Goal: Complete application form: Complete application form

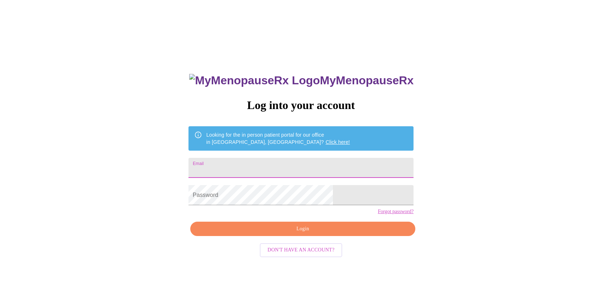
click at [254, 165] on input "Email" at bounding box center [301, 168] width 225 height 20
type input "terri.gerber2456@gmail.com"
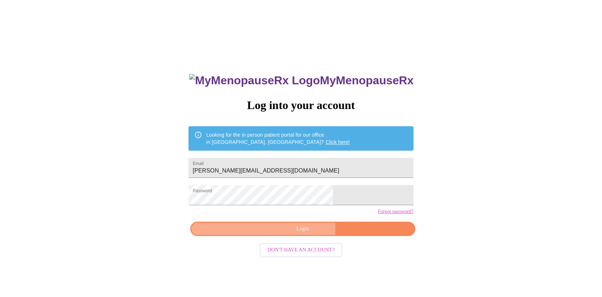
click at [283, 233] on span "Login" at bounding box center [303, 228] width 209 height 9
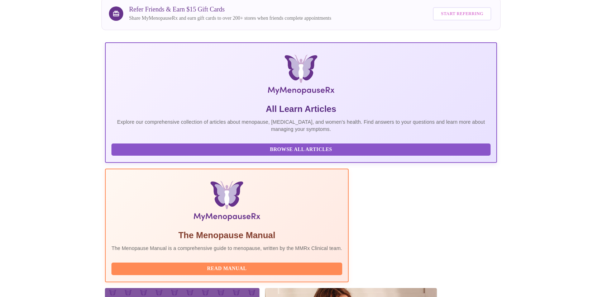
scroll to position [95, 0]
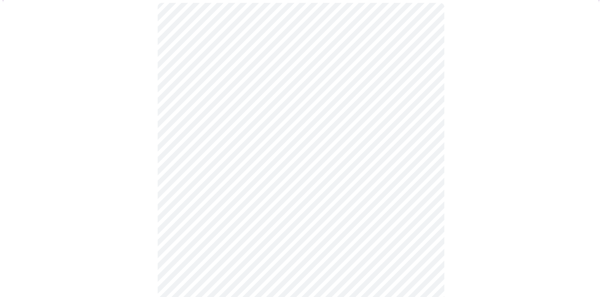
scroll to position [65, 0]
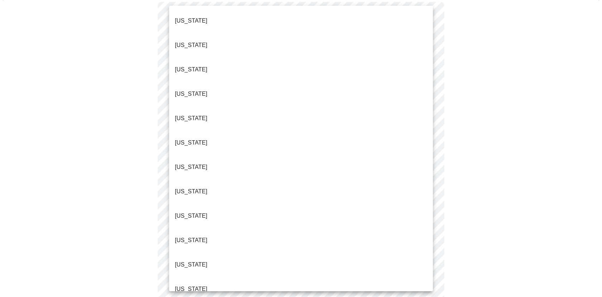
click at [428, 92] on body "MyMenopauseRx Appointments Messaging 2 Labs Uploads Medications Community Refer…" at bounding box center [301, 267] width 596 height 659
click at [204, 130] on li "Colorado" at bounding box center [301, 142] width 264 height 24
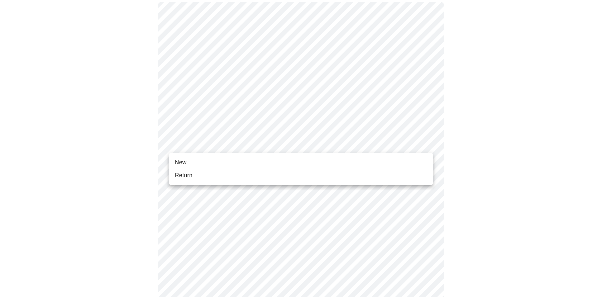
click at [427, 142] on body "MyMenopauseRx Appointments Messaging 2 Labs Uploads Medications Community Refer…" at bounding box center [301, 265] width 596 height 655
click at [237, 159] on li "New" at bounding box center [301, 162] width 264 height 13
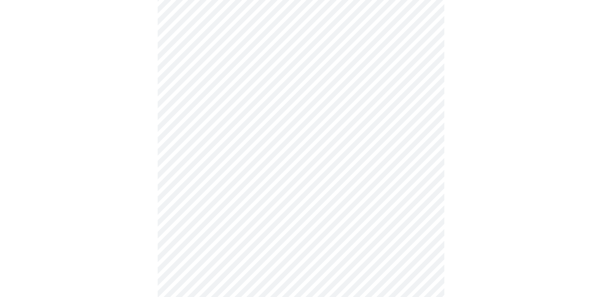
scroll to position [348, 0]
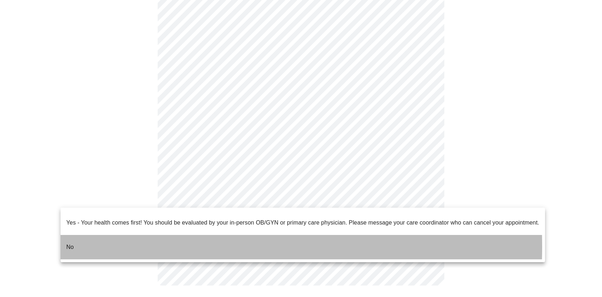
click at [86, 241] on li "No" at bounding box center [303, 247] width 485 height 24
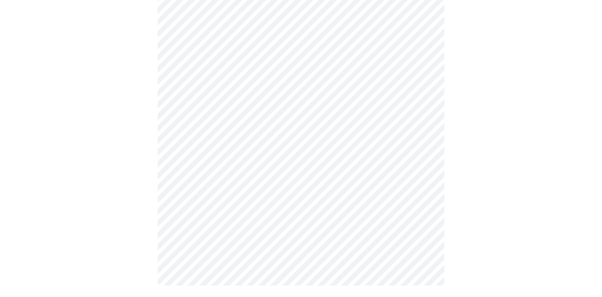
scroll to position [0, 0]
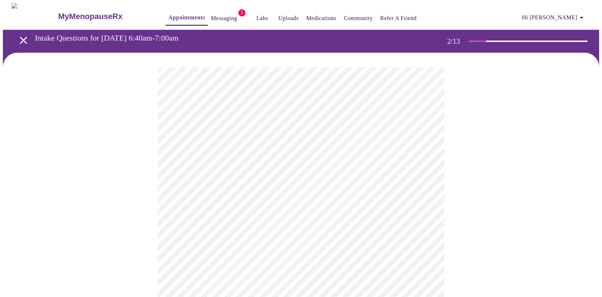
click at [428, 147] on body "MyMenopauseRx Appointments Messaging 2 Labs Uploads Medications Community Refer…" at bounding box center [301, 218] width 596 height 431
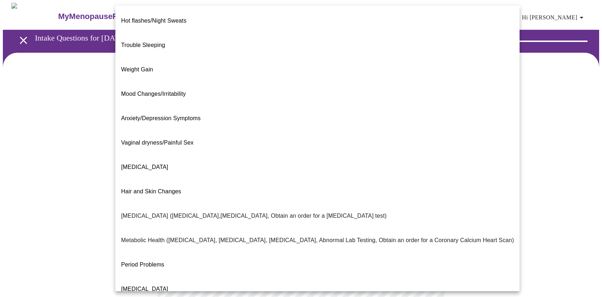
click at [177, 211] on p "Bone Health (Osteopenia,Osteoporosis, Obtain an order for a bone density test)" at bounding box center [254, 215] width 266 height 9
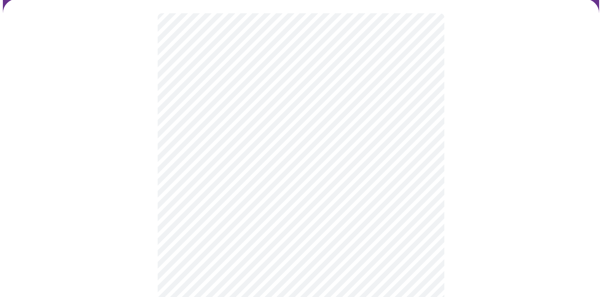
scroll to position [55, 0]
click at [426, 163] on body "MyMenopauseRx Appointments Messaging 2 Labs Uploads Medications Community Refer…" at bounding box center [301, 161] width 596 height 427
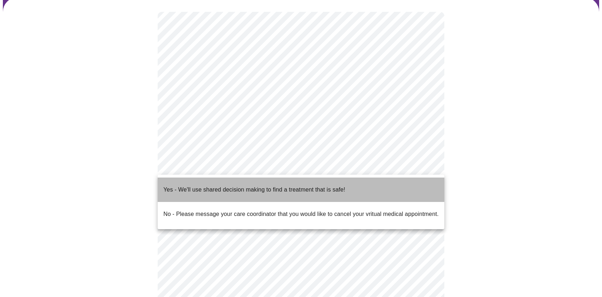
click at [348, 187] on li "Yes - We'll use shared decision making to find a treatment that is safe!" at bounding box center [301, 189] width 287 height 24
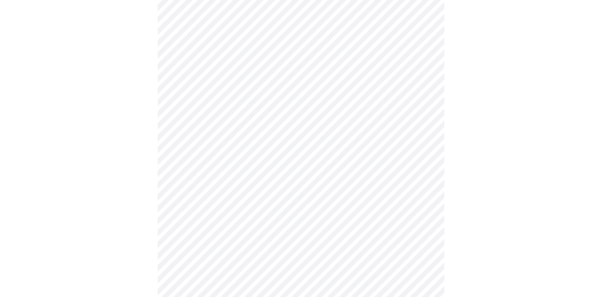
scroll to position [0, 0]
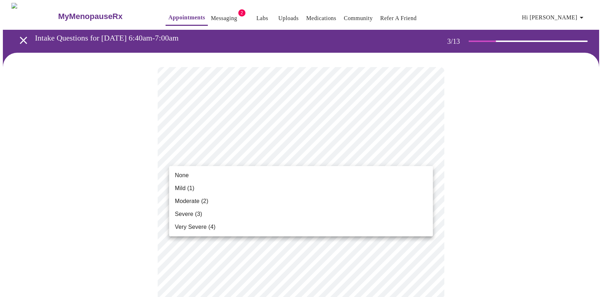
click at [207, 187] on li "Mild (1)" at bounding box center [301, 188] width 264 height 13
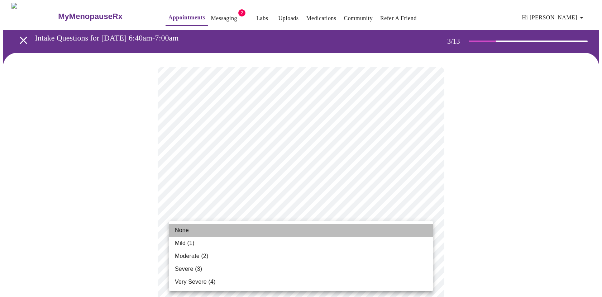
click at [208, 230] on li "None" at bounding box center [301, 230] width 264 height 13
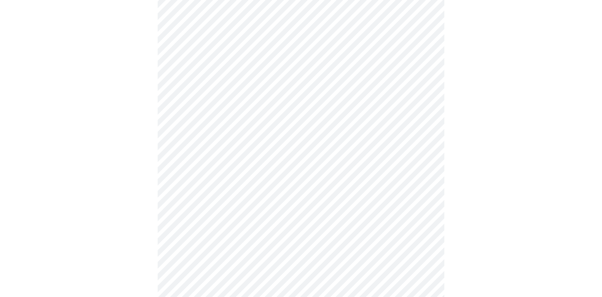
scroll to position [114, 0]
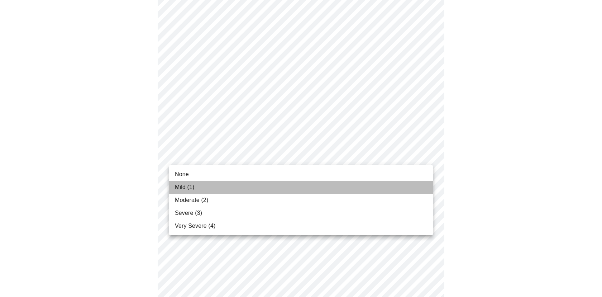
click at [217, 188] on li "Mild (1)" at bounding box center [301, 187] width 264 height 13
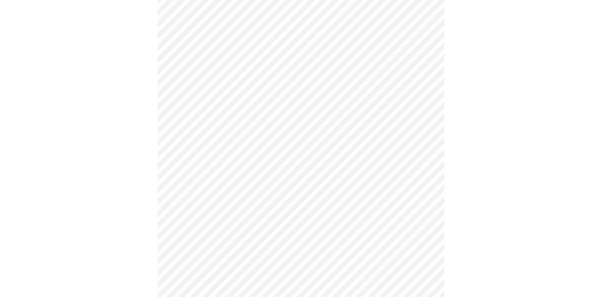
scroll to position [190, 0]
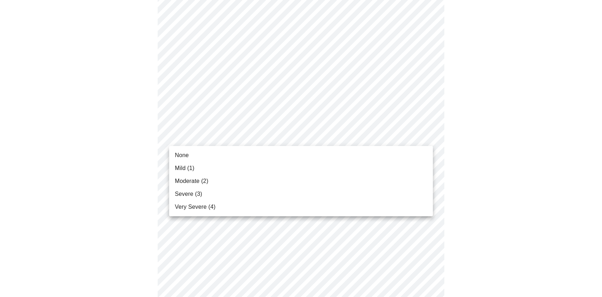
click at [425, 135] on body "MyMenopauseRx Appointments Messaging 2 Labs Uploads Medications Community Refer…" at bounding box center [301, 274] width 596 height 923
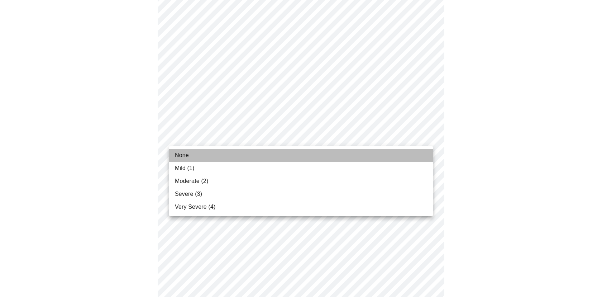
click at [201, 156] on li "None" at bounding box center [301, 155] width 264 height 13
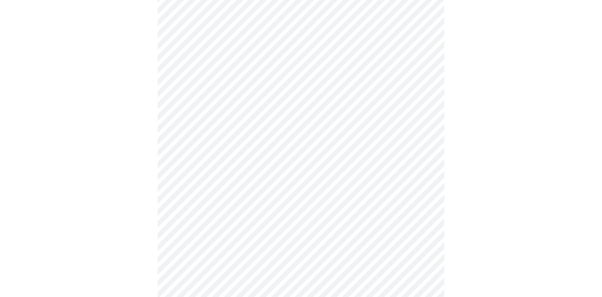
scroll to position [261, 0]
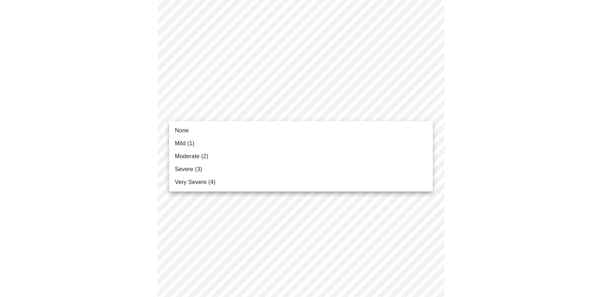
click at [428, 109] on body "MyMenopauseRx Appointments Messaging 2 Labs Uploads Medications Community Refer…" at bounding box center [301, 198] width 596 height 913
click at [189, 132] on li "None" at bounding box center [301, 130] width 264 height 13
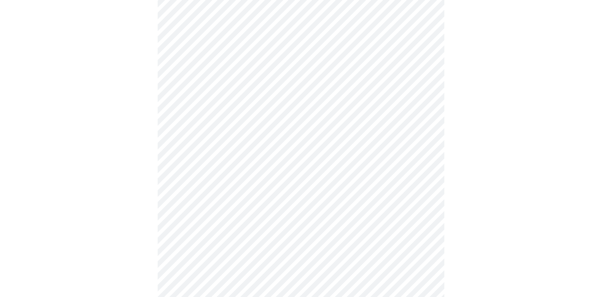
scroll to position [309, 0]
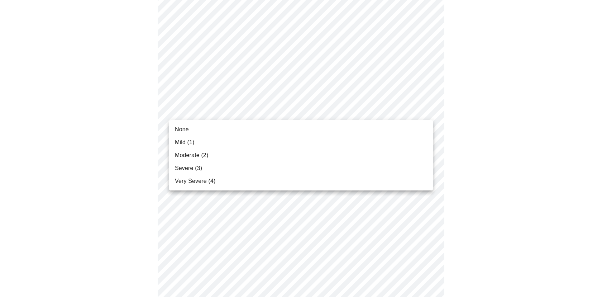
click at [429, 107] on body "MyMenopauseRx Appointments Messaging 2 Labs Uploads Medications Community Refer…" at bounding box center [301, 145] width 596 height 903
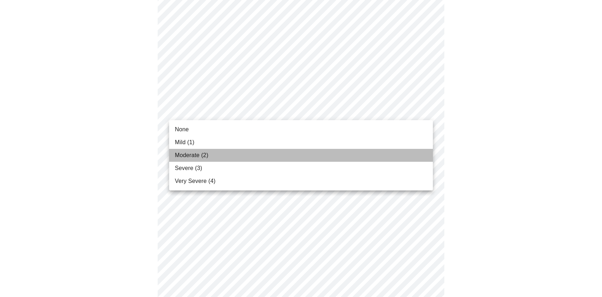
click at [198, 158] on span "Moderate (2)" at bounding box center [191, 155] width 33 height 9
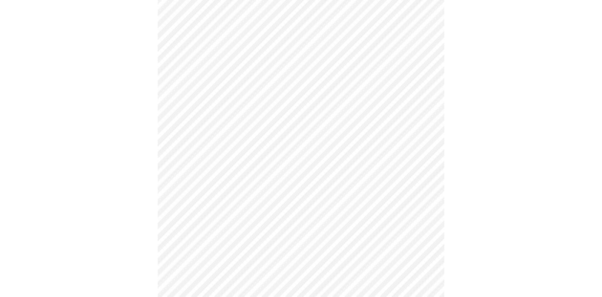
scroll to position [377, 0]
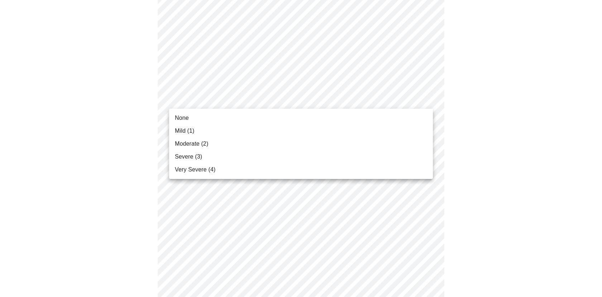
click at [426, 99] on body "MyMenopauseRx Appointments Messaging 2 Labs Uploads Medications Community Refer…" at bounding box center [301, 72] width 596 height 893
click at [214, 129] on li "Mild (1)" at bounding box center [301, 130] width 264 height 13
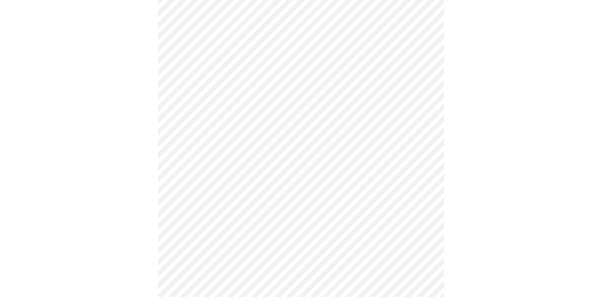
scroll to position [436, 0]
click at [429, 94] on body "MyMenopauseRx Appointments Messaging 2 Labs Uploads Medications Community Refer…" at bounding box center [301, 8] width 596 height 883
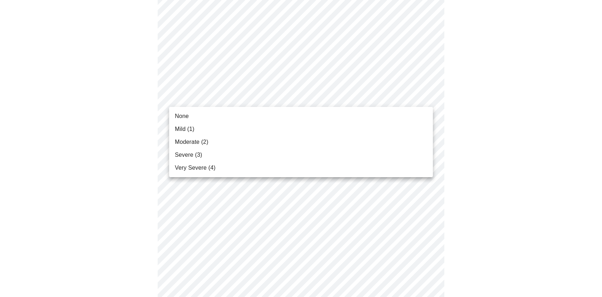
click at [187, 119] on span "None" at bounding box center [182, 116] width 14 height 9
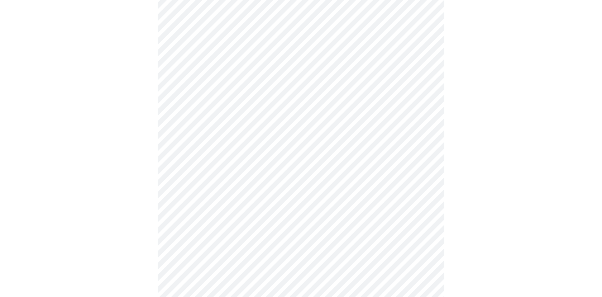
scroll to position [481, 0]
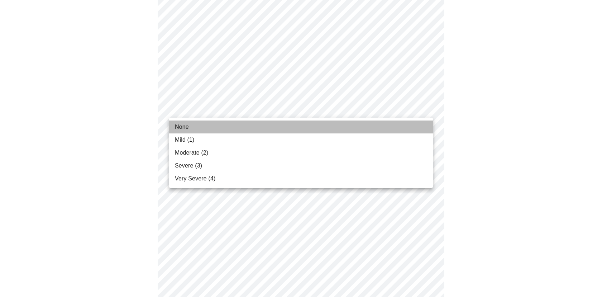
click at [233, 125] on li "None" at bounding box center [301, 126] width 264 height 13
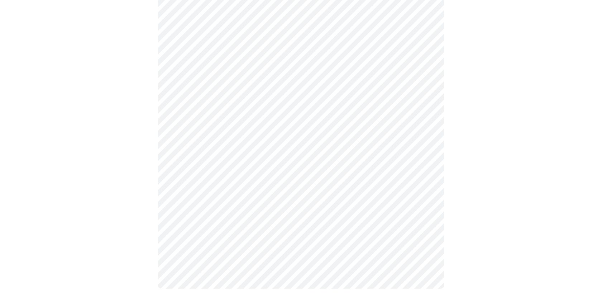
scroll to position [565, 0]
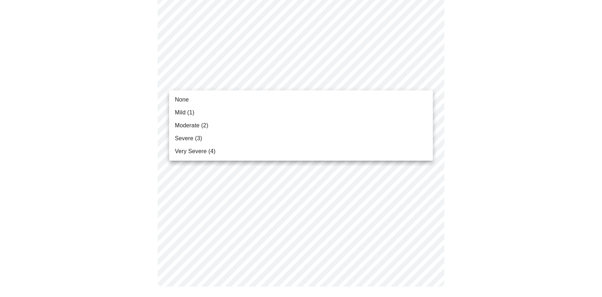
click at [271, 95] on li "None" at bounding box center [301, 99] width 264 height 13
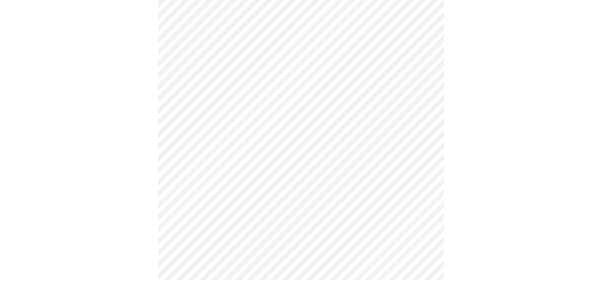
scroll to position [556, 0]
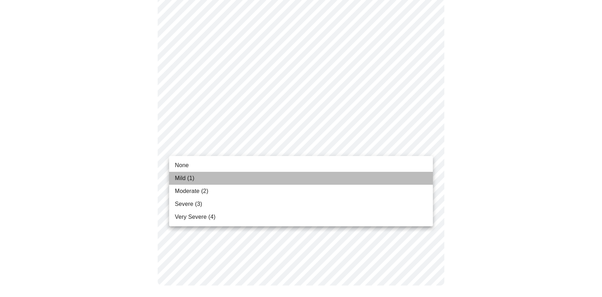
click at [205, 177] on li "Mild (1)" at bounding box center [301, 178] width 264 height 13
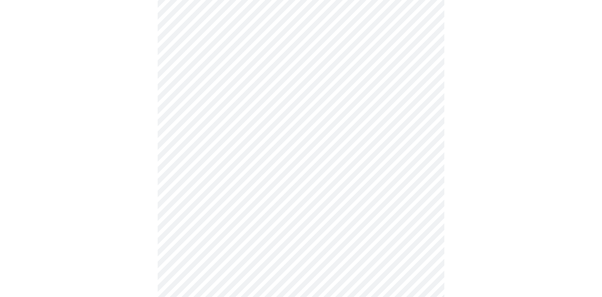
scroll to position [342, 0]
click at [426, 64] on body "MyMenopauseRx Appointments Messaging 2 Labs Uploads Medications Community Refer…" at bounding box center [301, 0] width 596 height 679
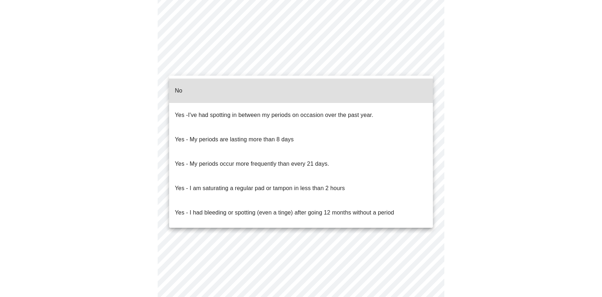
click at [348, 84] on li "No" at bounding box center [301, 91] width 264 height 24
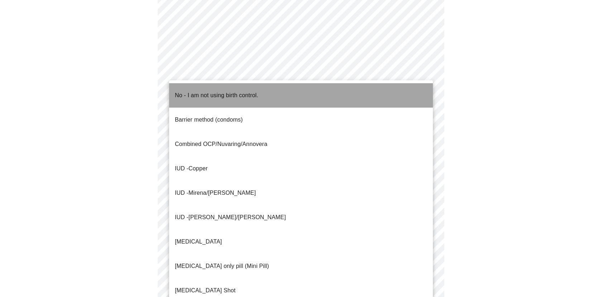
click at [362, 97] on li "No - I am not using birth control." at bounding box center [301, 95] width 264 height 24
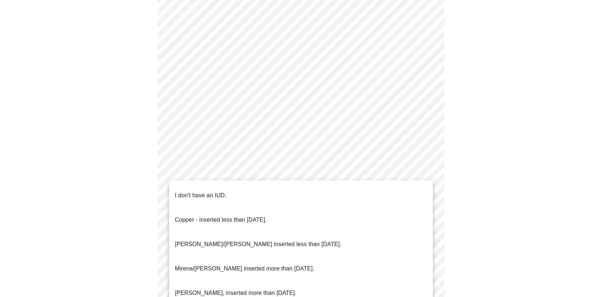
click at [409, 157] on div at bounding box center [301, 148] width 602 height 297
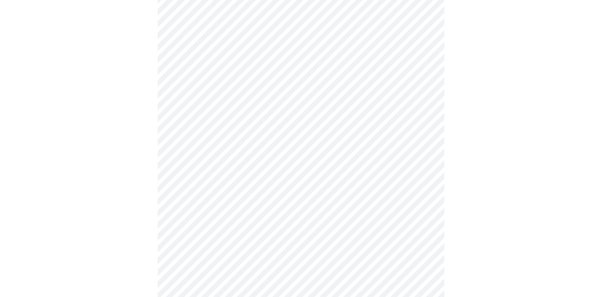
scroll to position [342, 0]
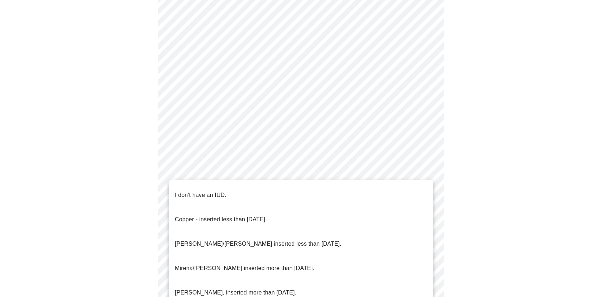
click at [414, 178] on div at bounding box center [301, 148] width 602 height 297
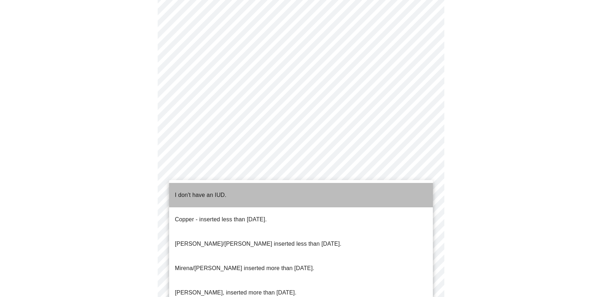
click at [216, 191] on p "I don't have an IUD." at bounding box center [201, 195] width 52 height 9
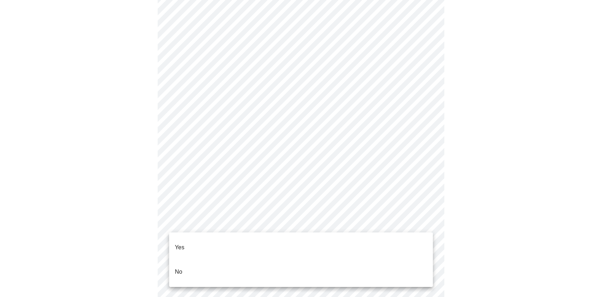
click at [218, 260] on li "No" at bounding box center [301, 272] width 264 height 24
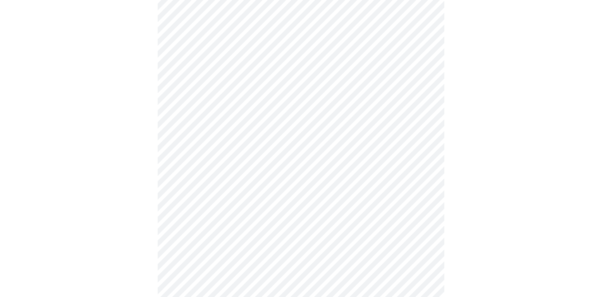
scroll to position [0, 0]
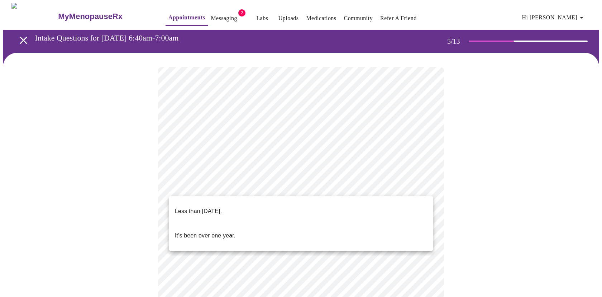
click at [425, 185] on body "MyMenopauseRx Appointments Messaging 2 Labs Uploads Medications Community Refer…" at bounding box center [301, 260] width 596 height 514
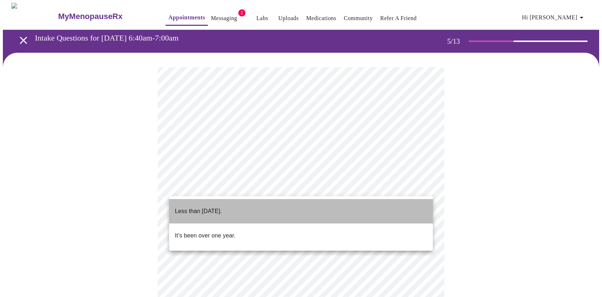
click at [322, 210] on li "Less than one year ago." at bounding box center [301, 211] width 264 height 24
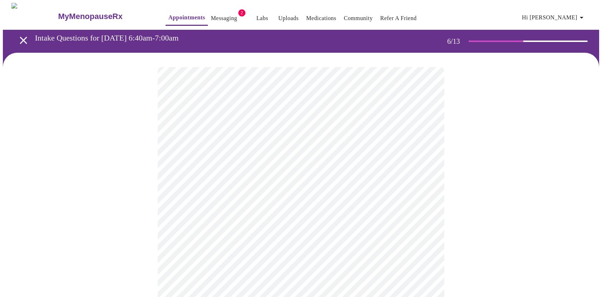
click at [180, 204] on body "MyMenopauseRx Appointments Messaging 2 Labs Uploads Medications Community Refer…" at bounding box center [301, 194] width 596 height 383
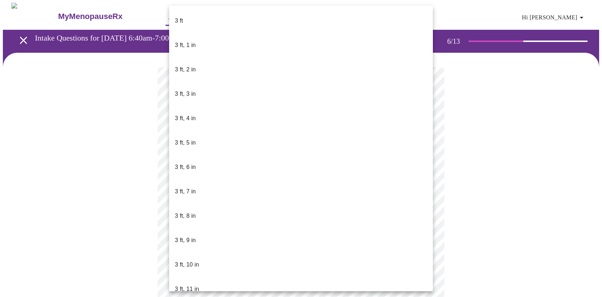
scroll to position [317, 0]
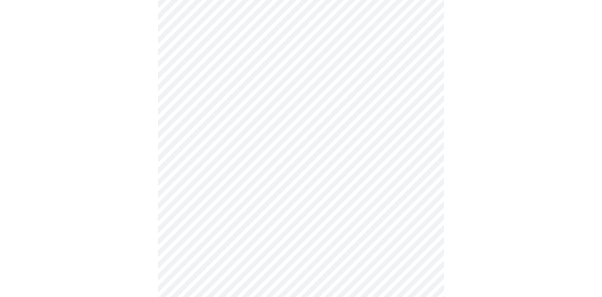
scroll to position [1935, 0]
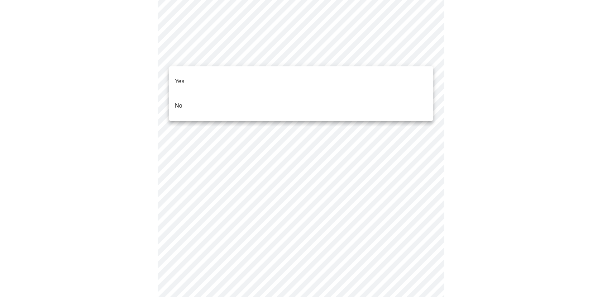
click at [289, 97] on li "No" at bounding box center [301, 106] width 264 height 24
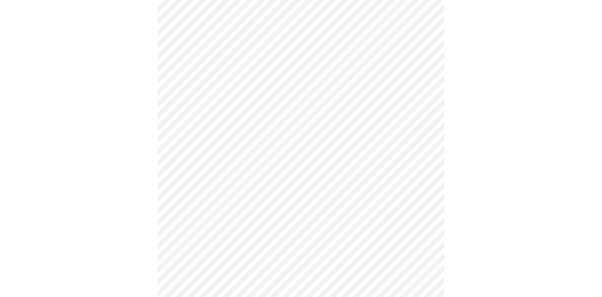
scroll to position [1968, 0]
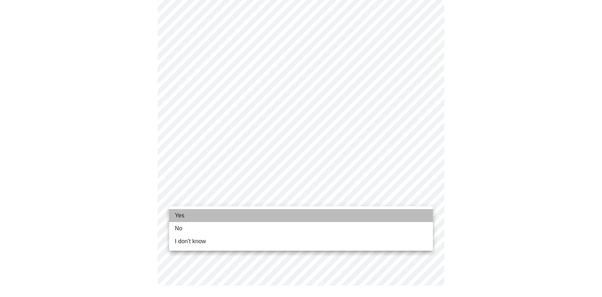
click at [186, 217] on li "Yes" at bounding box center [301, 215] width 264 height 13
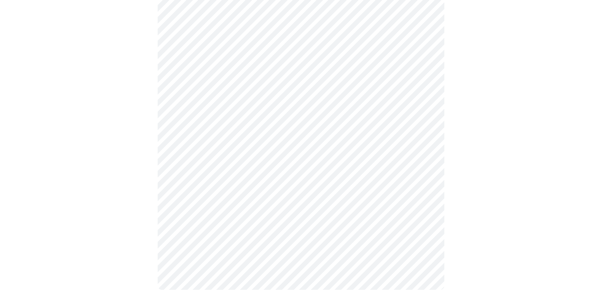
scroll to position [0, 0]
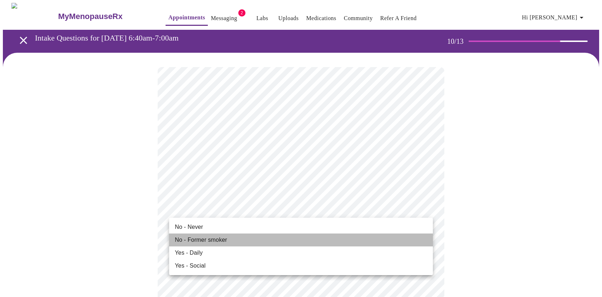
click at [192, 241] on span "No - Former smoker" at bounding box center [201, 240] width 52 height 9
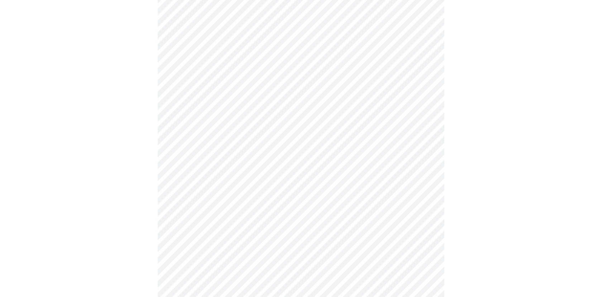
scroll to position [627, 0]
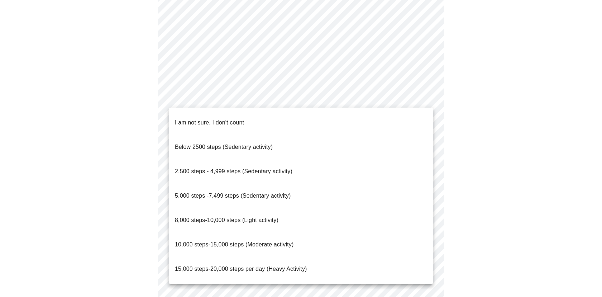
click at [267, 217] on span "8,000 steps-10,000 steps (Light activity)" at bounding box center [227, 220] width 104 height 6
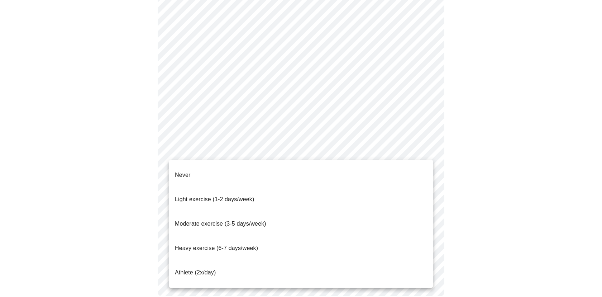
click at [251, 196] on span "Light exercise (1-2 days/week)" at bounding box center [215, 199] width 80 height 6
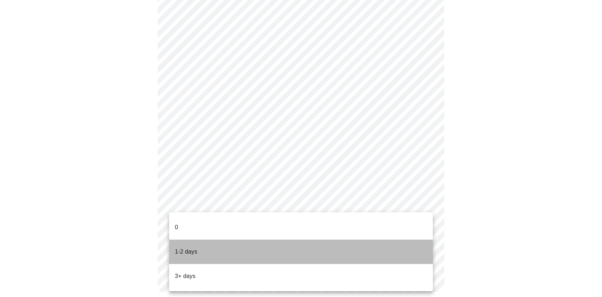
click at [206, 241] on li "1-2 days" at bounding box center [301, 251] width 264 height 24
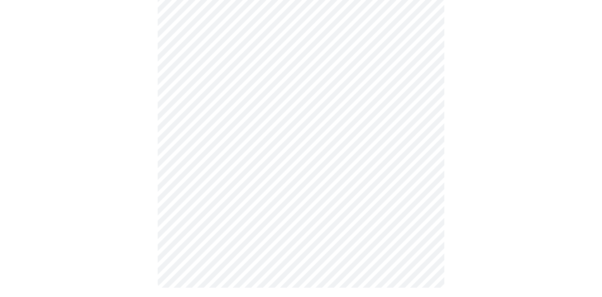
scroll to position [0, 0]
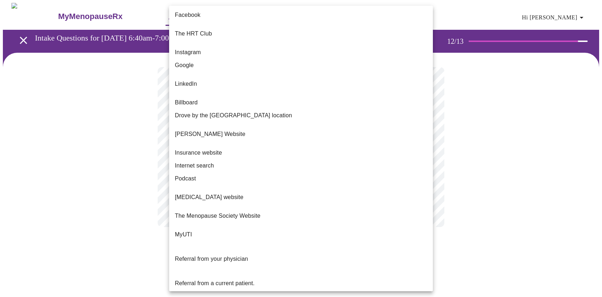
click at [427, 145] on body "MyMenopauseRx Appointments Messaging 2 Labs Uploads Medications Community Refer…" at bounding box center [301, 122] width 596 height 238
click at [253, 279] on p "Referral from a current patient." at bounding box center [215, 283] width 80 height 9
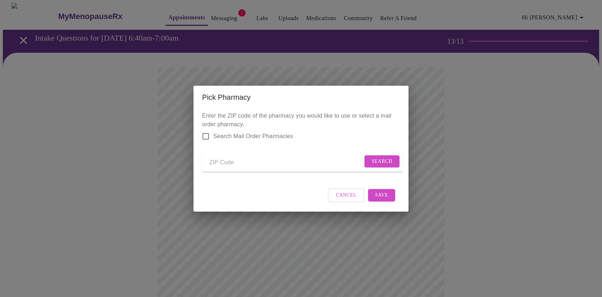
click at [220, 161] on input "Send a message to your care team" at bounding box center [285, 162] width 153 height 11
type input "80503"
click at [387, 161] on span "Search" at bounding box center [382, 161] width 21 height 9
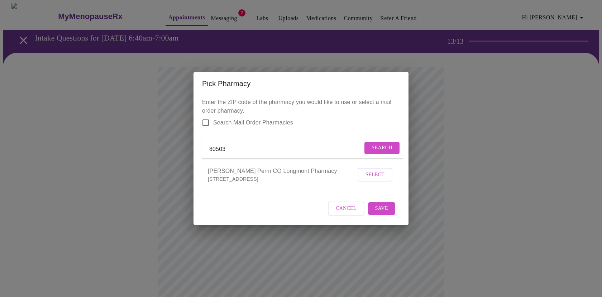
click at [208, 118] on input "Search Mail Order Pharmacies" at bounding box center [205, 122] width 15 height 15
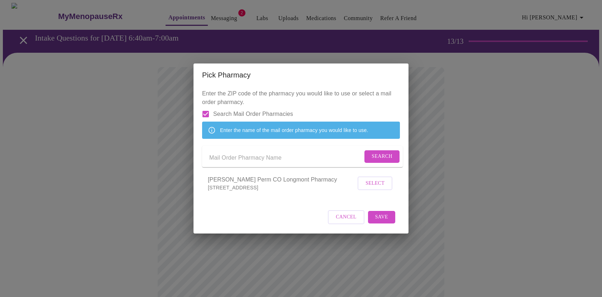
click at [206, 106] on input "Search Mail Order Pharmacies" at bounding box center [205, 113] width 15 height 15
checkbox input "false"
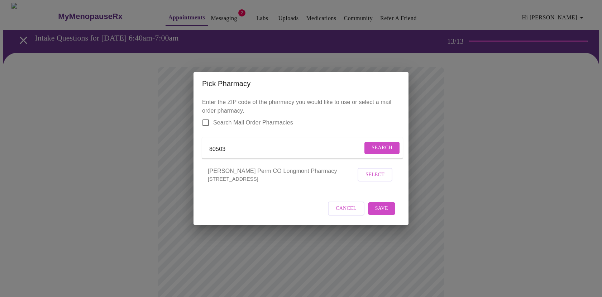
click at [242, 146] on input "80503" at bounding box center [285, 149] width 153 height 11
type input "8"
type input "king soopers"
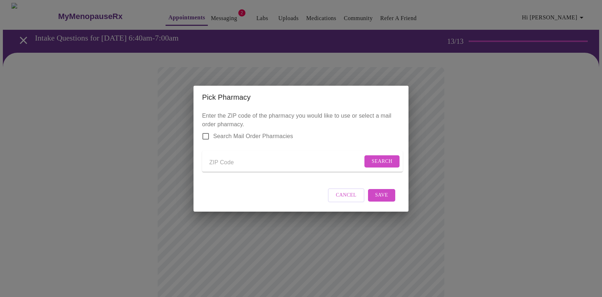
click at [229, 162] on input "Send a message to your care team" at bounding box center [285, 162] width 153 height 11
type input "k"
type input "80503"
click at [387, 161] on span "Search" at bounding box center [382, 161] width 21 height 9
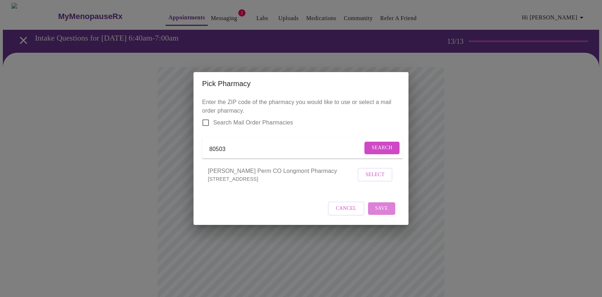
click at [385, 213] on span "Save" at bounding box center [381, 208] width 13 height 9
click at [386, 218] on div "Cancel" at bounding box center [301, 208] width 198 height 27
click at [385, 215] on div "Cancel" at bounding box center [301, 208] width 198 height 27
click at [369, 214] on div "Cancel" at bounding box center [301, 208] width 198 height 27
click at [359, 213] on span "Cancel" at bounding box center [351, 208] width 21 height 9
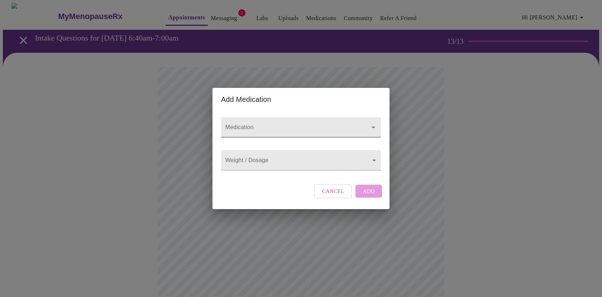
click at [377, 122] on div at bounding box center [301, 127] width 160 height 20
click at [372, 123] on icon "Open" at bounding box center [373, 127] width 9 height 9
type input "[MEDICAL_DATA]"
click at [372, 160] on body "MyMenopauseRx Appointments Messaging 2 Labs Uploads Medications Community Refer…" at bounding box center [301, 272] width 596 height 539
click at [289, 115] on div at bounding box center [301, 148] width 602 height 297
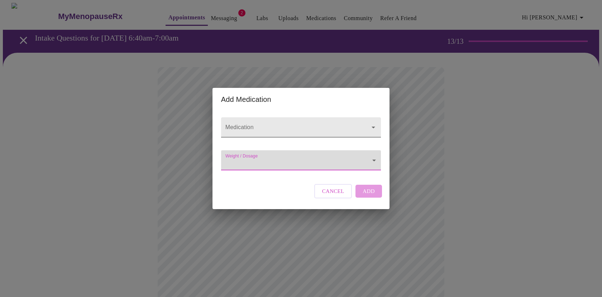
click at [375, 123] on icon "Open" at bounding box center [373, 127] width 9 height 9
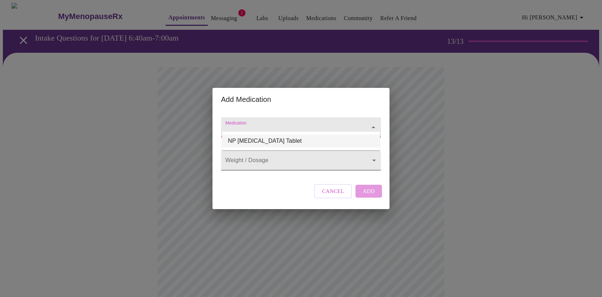
click at [242, 165] on body "MyMenopauseRx Appointments Messaging 2 Labs Uploads Medications Community Refer…" at bounding box center [301, 272] width 596 height 539
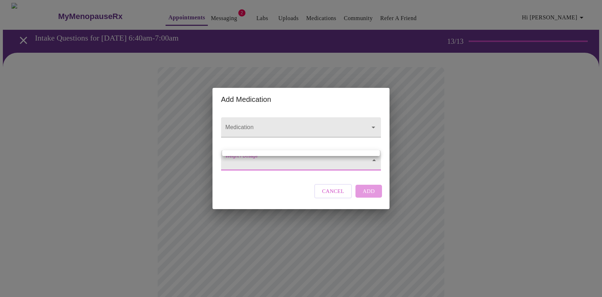
click at [339, 197] on div at bounding box center [301, 148] width 602 height 297
click at [339, 196] on span "Cancel" at bounding box center [333, 190] width 22 height 9
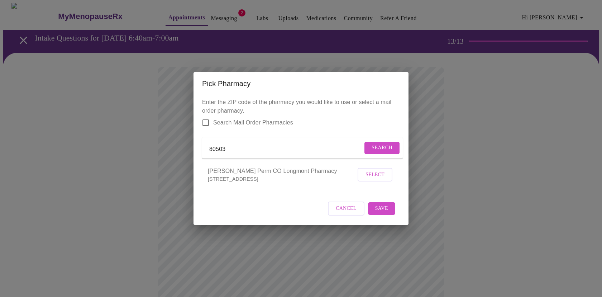
click at [377, 179] on span "Select" at bounding box center [375, 174] width 19 height 9
click at [377, 179] on span "Deselect" at bounding box center [372, 174] width 26 height 9
click at [386, 213] on span "Save" at bounding box center [381, 208] width 13 height 9
click at [386, 215] on div "Cancel" at bounding box center [301, 208] width 198 height 27
click at [356, 213] on span "Cancel" at bounding box center [351, 208] width 21 height 9
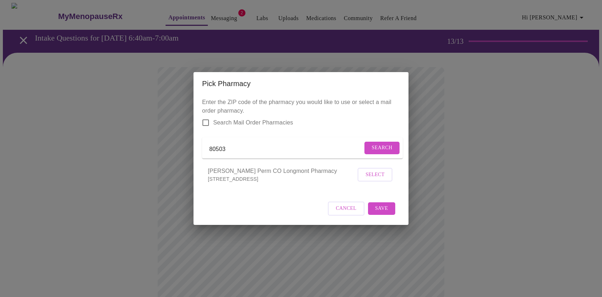
click at [381, 148] on span "Search" at bounding box center [382, 147] width 21 height 9
click at [381, 179] on span "Select" at bounding box center [375, 174] width 19 height 9
click at [386, 211] on span "Save" at bounding box center [381, 208] width 13 height 9
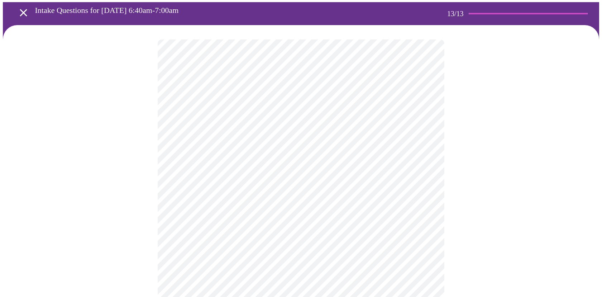
scroll to position [28, 0]
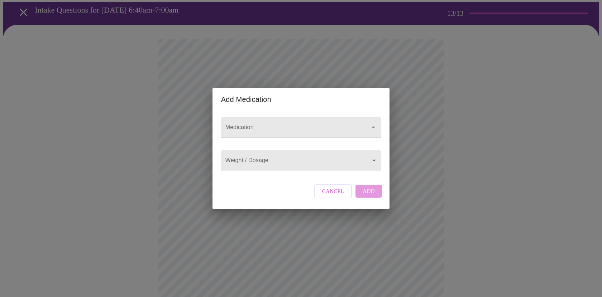
click at [323, 124] on input "Medication" at bounding box center [291, 130] width 134 height 13
click at [279, 142] on li "NP [MEDICAL_DATA] Tablet" at bounding box center [301, 140] width 158 height 13
type input "NP [MEDICAL_DATA] Tablet"
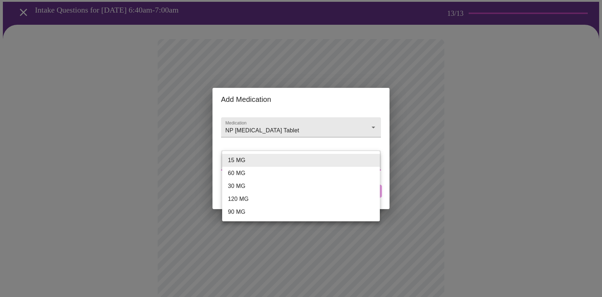
click at [327, 164] on body "MyMenopauseRx Appointments Messaging 2 Labs Uploads Medications Community Refer…" at bounding box center [301, 244] width 596 height 539
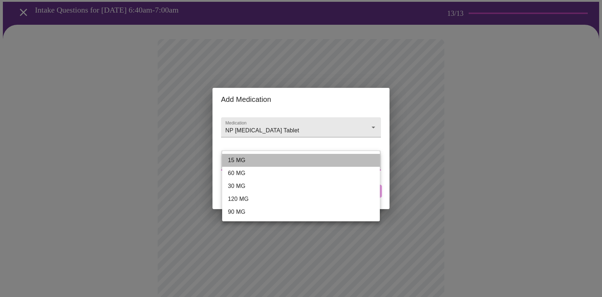
click at [257, 160] on li "15 MG" at bounding box center [301, 160] width 158 height 13
type input "15 MG"
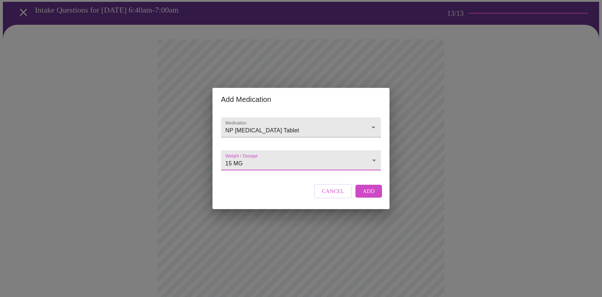
click at [374, 198] on button "Add" at bounding box center [369, 191] width 27 height 13
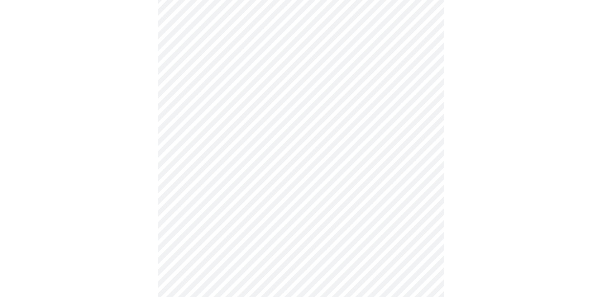
scroll to position [128, 0]
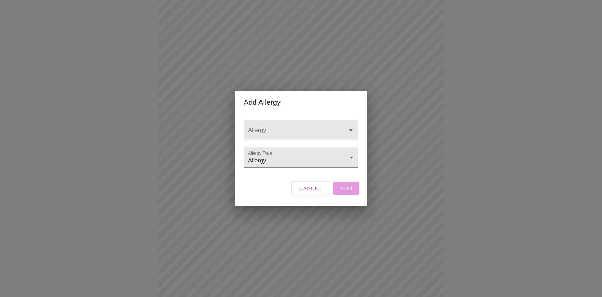
click at [349, 126] on icon "Open" at bounding box center [351, 130] width 9 height 9
click at [349, 158] on body "MyMenopauseRx Appointments Messaging 2 Labs Uploads Medications Community Refer…" at bounding box center [301, 152] width 596 height 555
click at [349, 123] on div at bounding box center [301, 148] width 602 height 297
click at [349, 126] on icon "Open" at bounding box center [351, 130] width 9 height 9
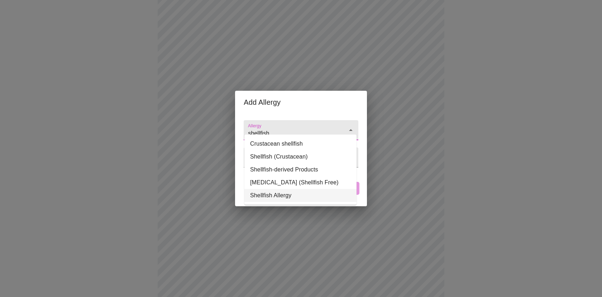
click at [301, 196] on li "Shellfish Allergy" at bounding box center [300, 195] width 112 height 13
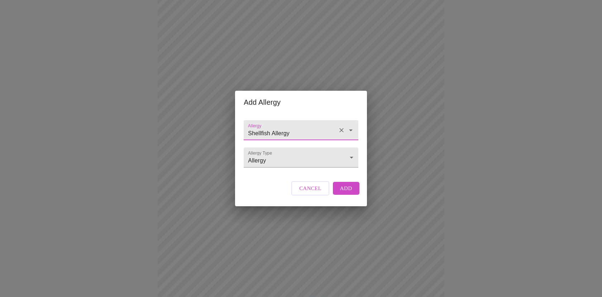
type input "Shellfish Allergy"
click at [349, 192] on span "Add" at bounding box center [346, 188] width 12 height 9
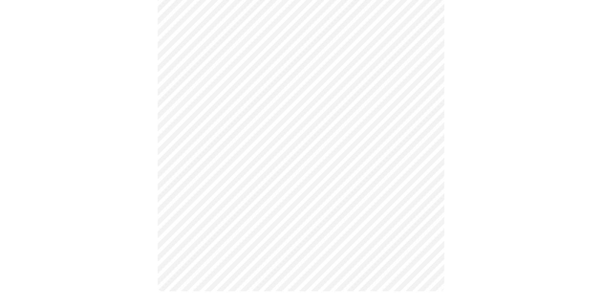
scroll to position [244, 0]
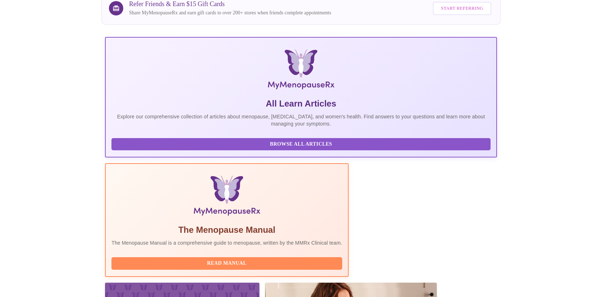
scroll to position [95, 0]
